Goal: Information Seeking & Learning: Find specific fact

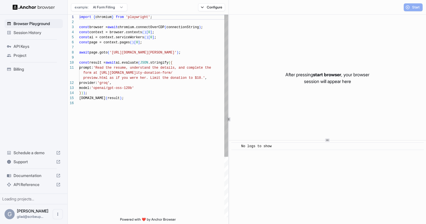
scroll to position [51, 0]
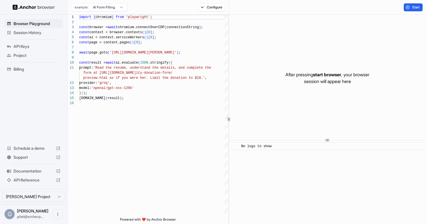
click at [35, 30] on span "Session History" at bounding box center [37, 33] width 47 height 6
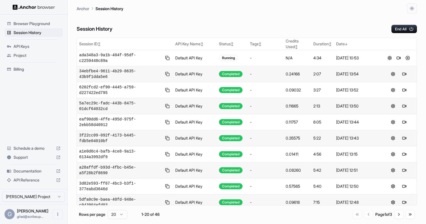
click at [399, 34] on div "Session History End All Session ID ↕ API Key Name ↕ Status ↕ Tags ↕ Credits Use…" at bounding box center [247, 119] width 341 height 211
click at [399, 29] on button "End All" at bounding box center [405, 29] width 26 height 8
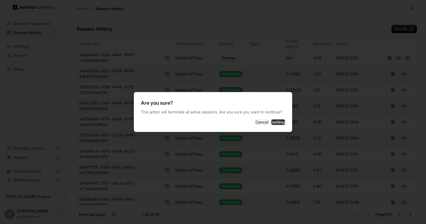
click at [283, 125] on button "Continue" at bounding box center [278, 123] width 14 height 6
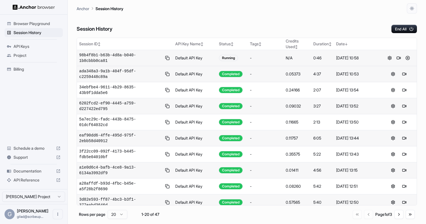
click at [117, 52] on td "98b4f8b1-b63b-4d8a-b040-1b8cbbb0ca81" at bounding box center [125, 58] width 96 height 16
click at [115, 56] on span "98b4f8b1-b63b-4d8a-b040-1b8cbbb0ca81" at bounding box center [120, 57] width 83 height 11
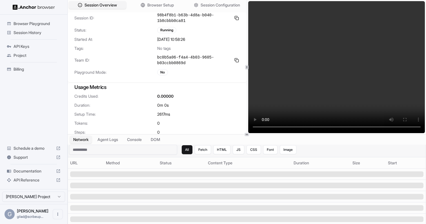
click at [136, 149] on input at bounding box center [123, 150] width 108 height 10
type input "***"
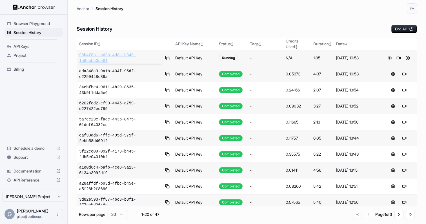
click at [107, 54] on span "98b4f8b1-b63b-4d8a-b040-1b8cbbb0ca81" at bounding box center [120, 57] width 83 height 11
click at [408, 60] on button at bounding box center [408, 58] width 7 height 7
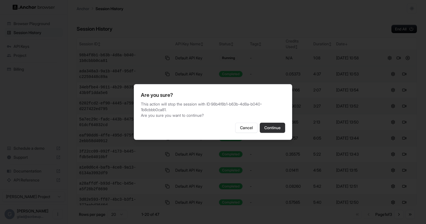
click at [276, 123] on button "Continue" at bounding box center [272, 128] width 25 height 10
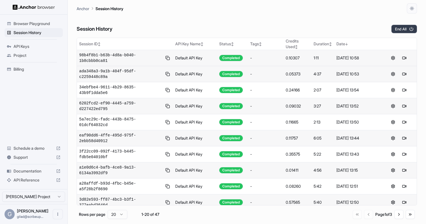
click at [407, 28] on button "End All" at bounding box center [405, 29] width 26 height 8
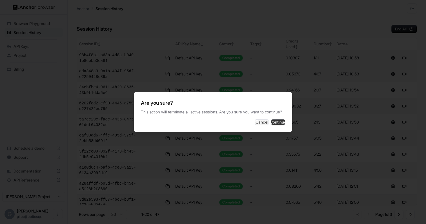
click at [274, 125] on button "Continue" at bounding box center [278, 123] width 14 height 6
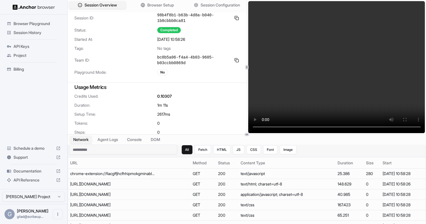
click at [133, 153] on input at bounding box center [123, 150] width 108 height 10
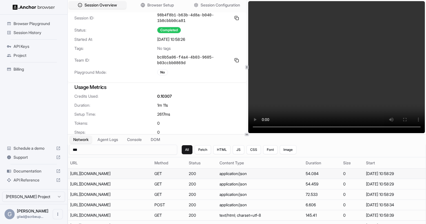
click at [140, 176] on div "https://www.paramountplus.com/account/xhr/pa/?tags=flow_signin,page_payment,Hel…" at bounding box center [110, 174] width 80 height 6
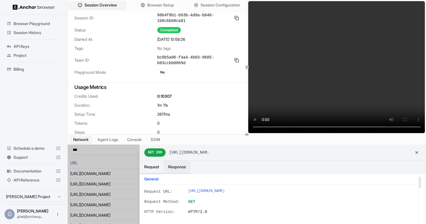
click at [180, 168] on button "Response" at bounding box center [177, 167] width 27 height 13
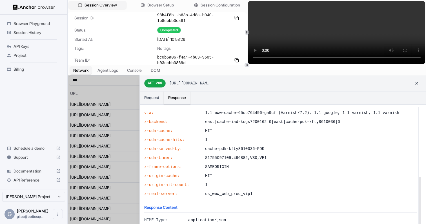
scroll to position [143, 0]
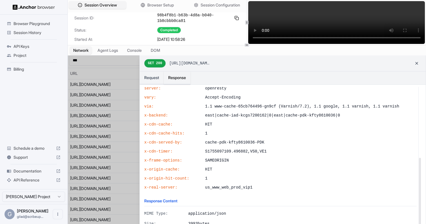
click at [247, 44] on icon at bounding box center [247, 45] width 3 height 3
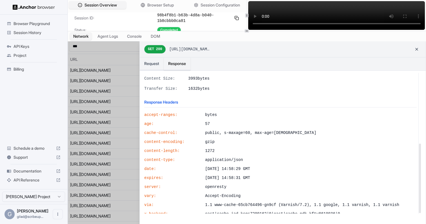
scroll to position [0, 0]
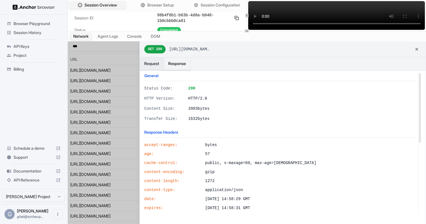
click at [151, 61] on button "Request" at bounding box center [152, 64] width 24 height 13
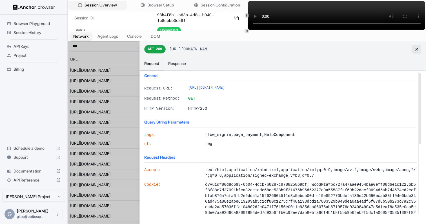
click at [414, 52] on button at bounding box center [416, 49] width 9 height 9
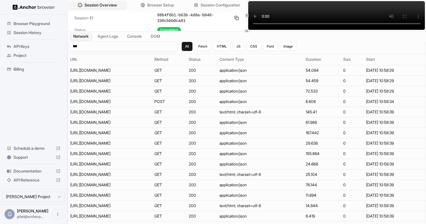
click at [414, 52] on td "*** All Fetch HTML JS CSS Font Image" at bounding box center [247, 47] width 358 height 13
click at [136, 48] on input "***" at bounding box center [123, 46] width 108 height 10
paste input "******"
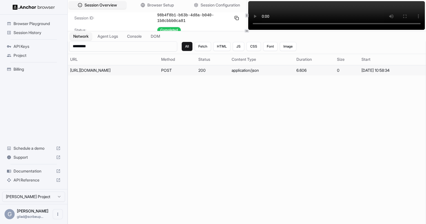
type input "*********"
click at [120, 73] on div "https://www.paramountplus.com/account/xhr/login/" at bounding box center [112, 71] width 85 height 6
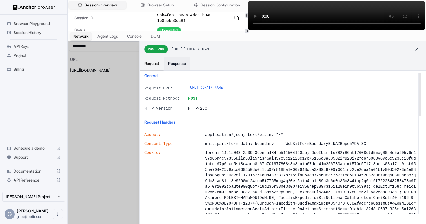
click at [177, 61] on button "Response" at bounding box center [177, 64] width 27 height 13
click at [152, 66] on button "Request" at bounding box center [152, 64] width 24 height 13
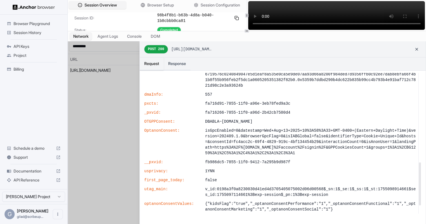
scroll to position [318, 0]
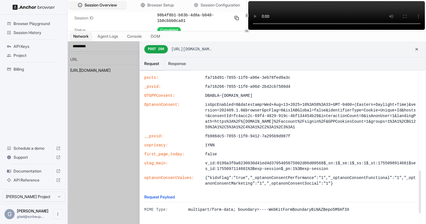
click at [242, 210] on span "multipart/form-data; boundary=----WebKitFormBoundaryBiNAZBepo5M9Af3X" at bounding box center [302, 210] width 229 height 6
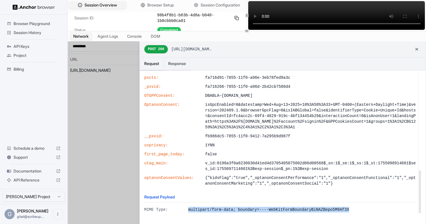
click at [242, 210] on span "multipart/form-data; boundary=----WebKitFormBoundaryBiNAZBepo5M9Af3X" at bounding box center [302, 210] width 229 height 6
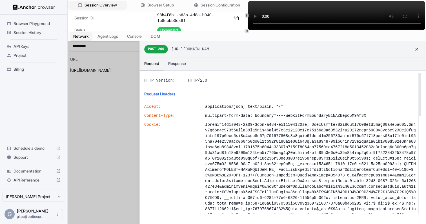
scroll to position [0, 0]
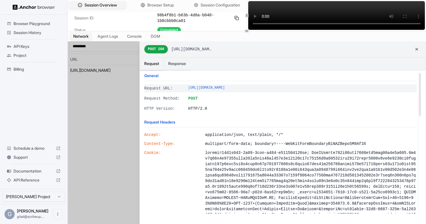
click at [211, 90] on span "https://www.paramountplus.com/account/xhr/login/" at bounding box center [302, 89] width 229 height 6
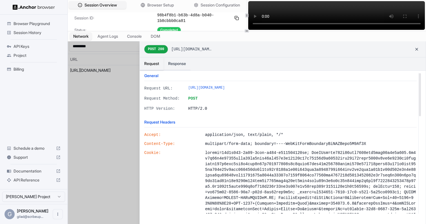
click at [101, 107] on div at bounding box center [247, 137] width 358 height 193
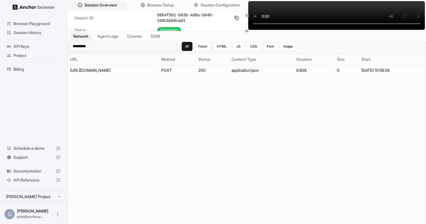
click at [131, 47] on input "*********" at bounding box center [123, 46] width 108 height 10
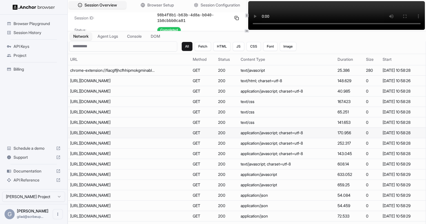
click at [151, 136] on td "https://www.paramountplus.com/account/assets/build/js/core-ef0140ad0d06072df3d9…" at bounding box center [129, 133] width 123 height 10
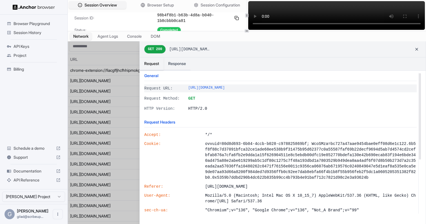
click at [245, 88] on span "https://www.paramountplus.com/account/assets/build/js/core-ef0140ad0d06072df3d9…" at bounding box center [302, 89] width 229 height 6
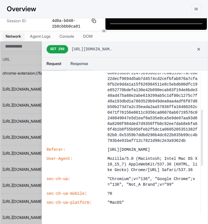
scroll to position [91, 0]
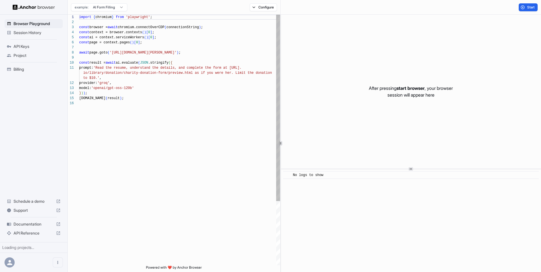
scroll to position [51, 0]
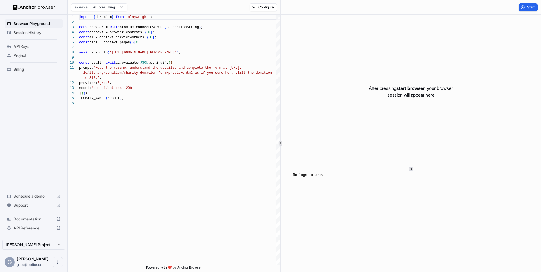
click at [28, 226] on span "API Reference" at bounding box center [34, 229] width 40 height 6
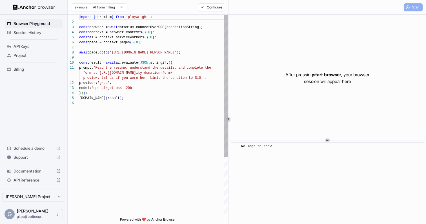
scroll to position [51, 0]
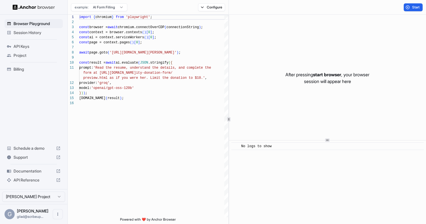
click at [41, 35] on span "Session History" at bounding box center [37, 33] width 47 height 6
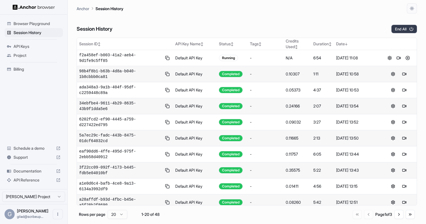
click at [396, 29] on button "End All" at bounding box center [405, 29] width 26 height 8
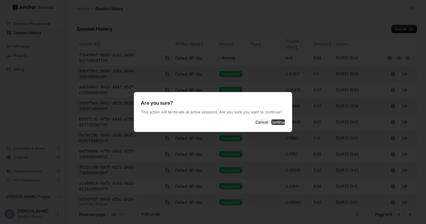
click at [273, 125] on button "Continue" at bounding box center [278, 123] width 14 height 6
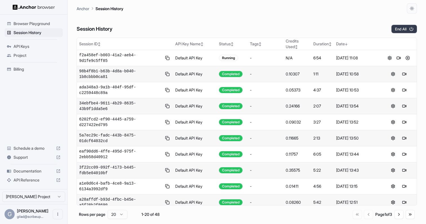
click at [404, 31] on button "End All" at bounding box center [405, 29] width 26 height 8
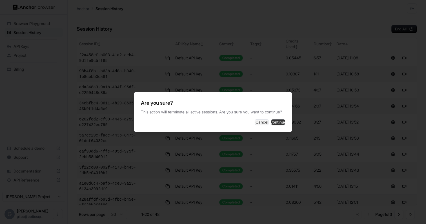
click at [275, 122] on button "Continue" at bounding box center [278, 123] width 14 height 6
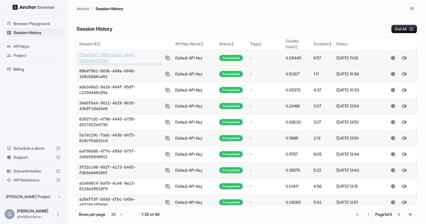
click at [122, 58] on span "f2a458ef-b003-41a2-aeb4-9d1fe9c5ff85" at bounding box center [120, 57] width 83 height 11
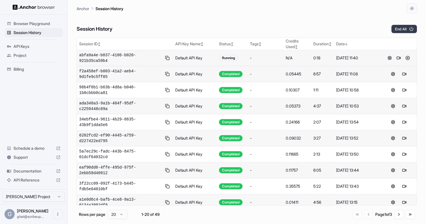
click at [402, 30] on button "End All" at bounding box center [405, 29] width 26 height 8
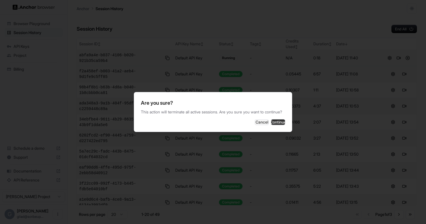
click at [272, 125] on button "Continue" at bounding box center [278, 123] width 14 height 6
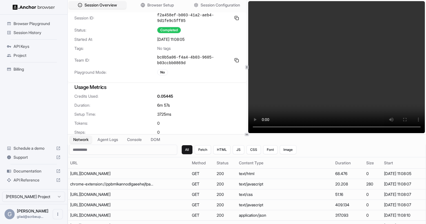
scroll to position [6, 0]
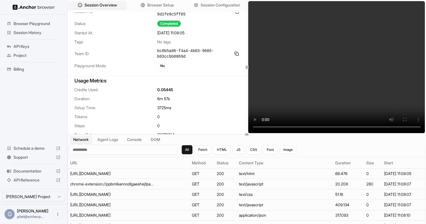
click at [245, 133] on div at bounding box center [247, 134] width 5 height 3
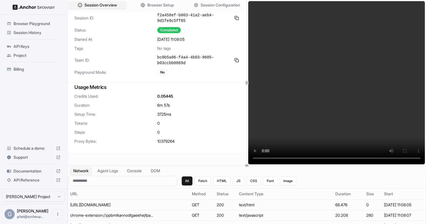
scroll to position [0, 0]
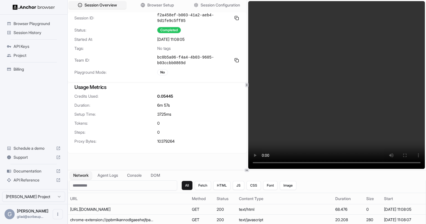
click at [245, 170] on div at bounding box center [247, 170] width 5 height 3
click at [166, 142] on span "10379264" at bounding box center [165, 142] width 17 height 6
copy span "10379264"
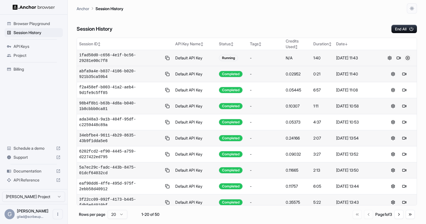
click at [408, 58] on button at bounding box center [408, 58] width 7 height 7
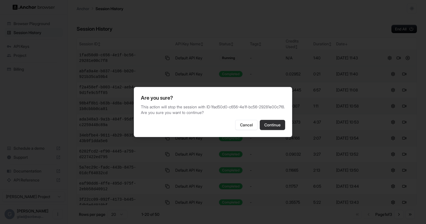
click at [280, 130] on button "Continue" at bounding box center [272, 125] width 25 height 10
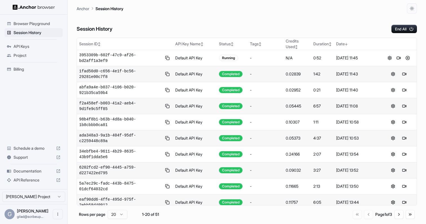
click at [362, 6] on div "Anchor Session History" at bounding box center [247, 7] width 341 height 14
click at [40, 177] on div "API Reference" at bounding box center [34, 180] width 58 height 9
click at [408, 74] on button at bounding box center [408, 74] width 7 height 7
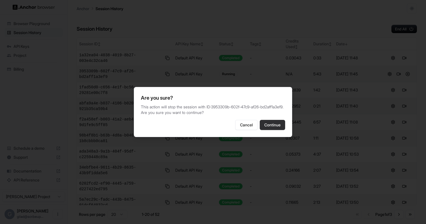
click at [282, 123] on button "Continue" at bounding box center [272, 125] width 25 height 10
